Goal: Task Accomplishment & Management: Use online tool/utility

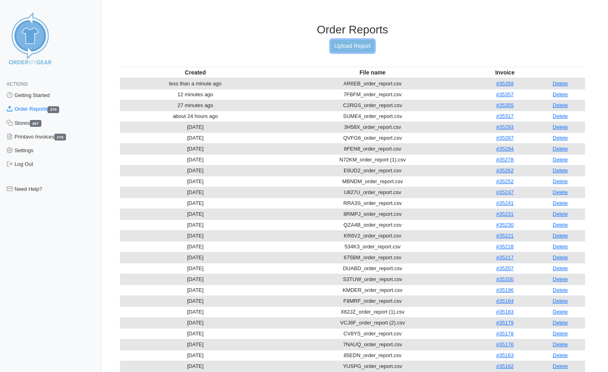
click at [352, 49] on link "Upload Report" at bounding box center [352, 46] width 43 height 12
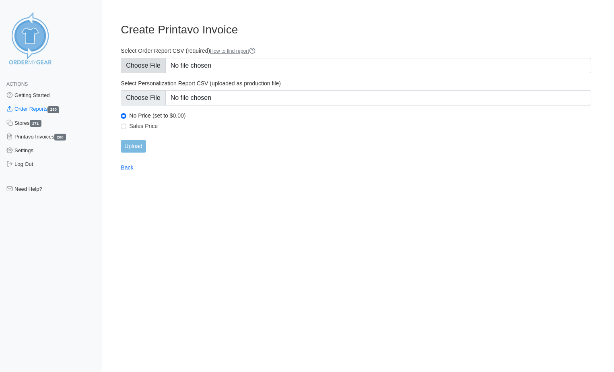
type input "C:\fakepath\ZEPSF_order_report (2).csv"
click at [137, 146] on input "Upload" at bounding box center [133, 146] width 25 height 12
